Goal: Information Seeking & Learning: Check status

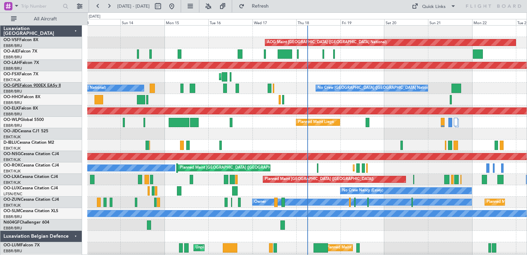
click at [20, 85] on link "OO-GPE Falcon 900EX EASy II" at bounding box center [31, 86] width 57 height 4
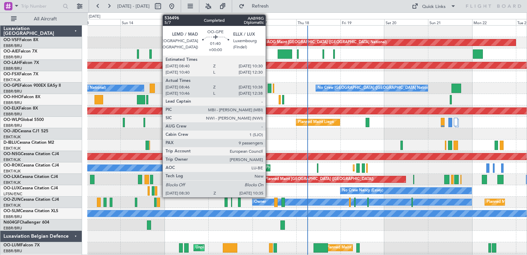
click at [269, 86] on div at bounding box center [270, 88] width 4 height 9
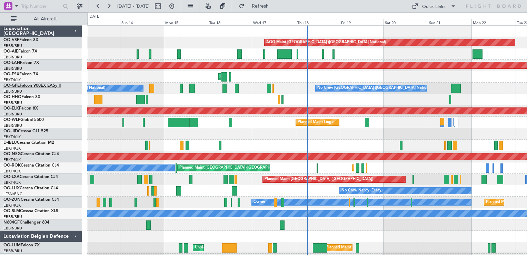
click at [25, 86] on link "OO-GPE Falcon 900EX EASy II" at bounding box center [31, 86] width 57 height 4
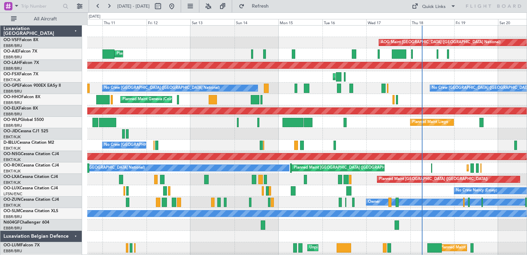
click at [228, 50] on div "Planned Maint [GEOGRAPHIC_DATA] ([GEOGRAPHIC_DATA])" at bounding box center [307, 53] width 440 height 11
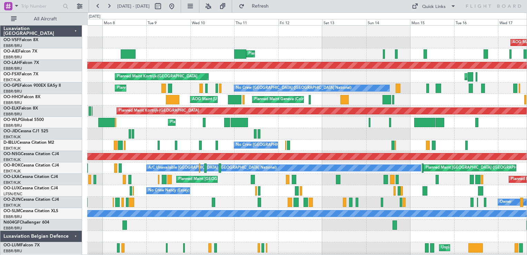
click at [286, 55] on div "Planned Maint [GEOGRAPHIC_DATA] ([GEOGRAPHIC_DATA]) Unplanned Maint [GEOGRAPHIC…" at bounding box center [307, 53] width 440 height 11
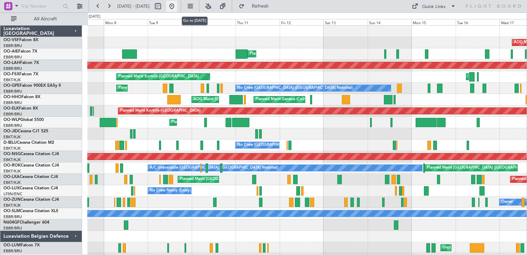
click at [177, 7] on button at bounding box center [171, 6] width 11 height 11
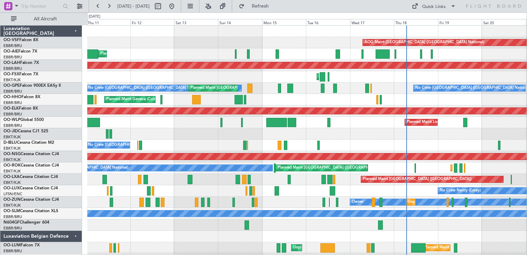
click at [297, 96] on div "AOG Maint [GEOGRAPHIC_DATA] ([GEOGRAPHIC_DATA] National) Planned Maint [GEOGRAP…" at bounding box center [307, 145] width 440 height 239
